Goal: Find specific page/section: Find specific page/section

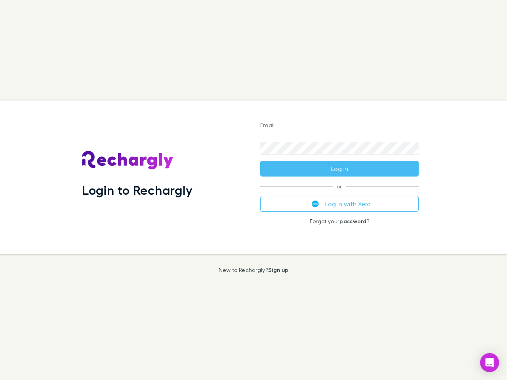
click at [253, 190] on div "Login to Rechargly" at bounding box center [165, 178] width 178 height 154
click at [339, 126] on input "Email" at bounding box center [339, 126] width 158 height 13
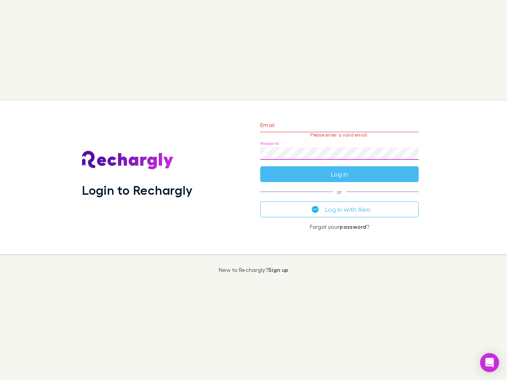
click at [339, 169] on form "Email Please enter a valid email. Password Log in" at bounding box center [339, 147] width 158 height 69
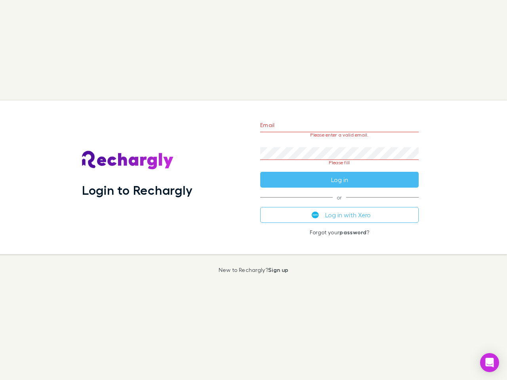
click at [339, 204] on div "Email Please enter a valid email. Password Please fill Log in or Log in with Xe…" at bounding box center [339, 178] width 171 height 154
click at [489, 363] on icon "Open Intercom Messenger" at bounding box center [489, 363] width 8 height 10
